Goal: Register for event/course

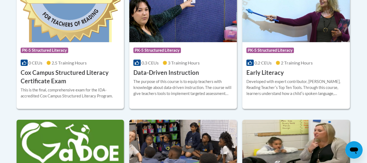
scroll to position [261, 0]
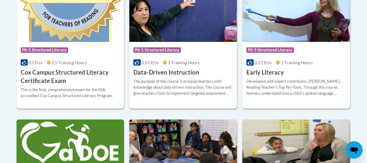
click at [156, 49] on span "PK-5 Structured Literacy" at bounding box center [156, 49] width 47 height 5
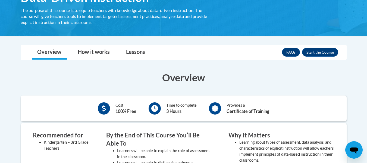
scroll to position [103, 0]
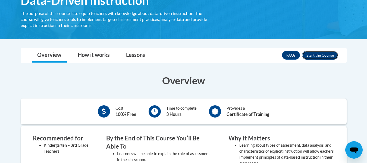
click at [308, 58] on button "Enroll" at bounding box center [320, 55] width 36 height 9
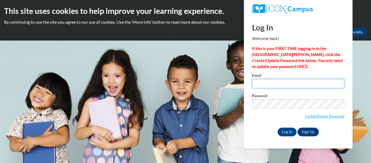
type input "slundy8@students.kennesaw.edu"
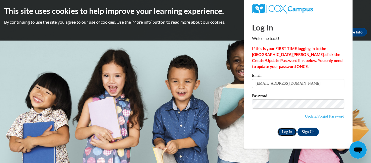
click at [286, 131] on input "Log In" at bounding box center [286, 131] width 19 height 9
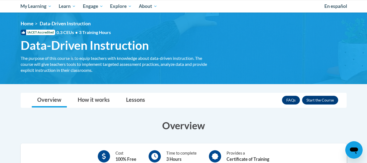
scroll to position [58, 0]
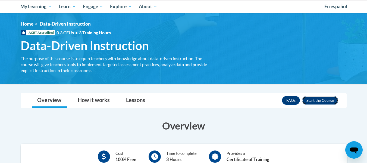
click at [316, 100] on button "Enroll" at bounding box center [320, 100] width 36 height 9
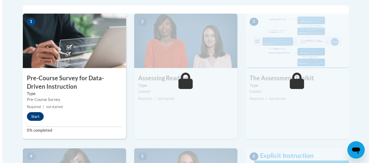
scroll to position [178, 0]
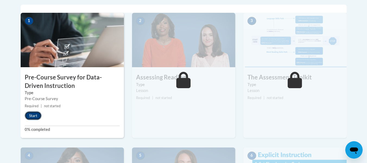
click at [30, 117] on button "Start" at bounding box center [33, 115] width 17 height 9
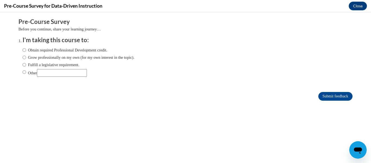
scroll to position [0, 0]
click at [28, 49] on label "Obtain required Professional Development credit." at bounding box center [65, 50] width 85 height 6
click at [26, 49] on input "Obtain required Professional Development credit." at bounding box center [25, 50] width 4 height 6
radio input "true"
click at [319, 96] on input "Submit feedback" at bounding box center [335, 96] width 34 height 9
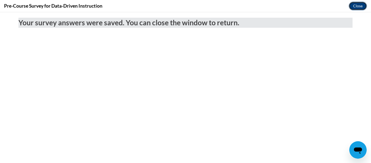
click at [354, 7] on button "Close" at bounding box center [357, 6] width 18 height 9
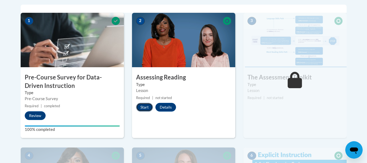
click at [141, 108] on button "Start" at bounding box center [144, 107] width 17 height 9
